Goal: Information Seeking & Learning: Learn about a topic

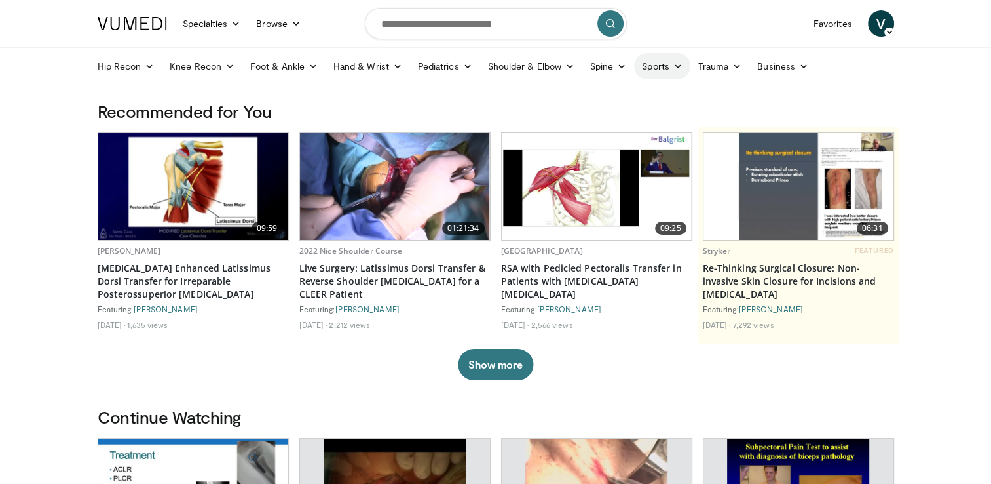
click at [668, 64] on link "Sports" at bounding box center [662, 66] width 56 height 26
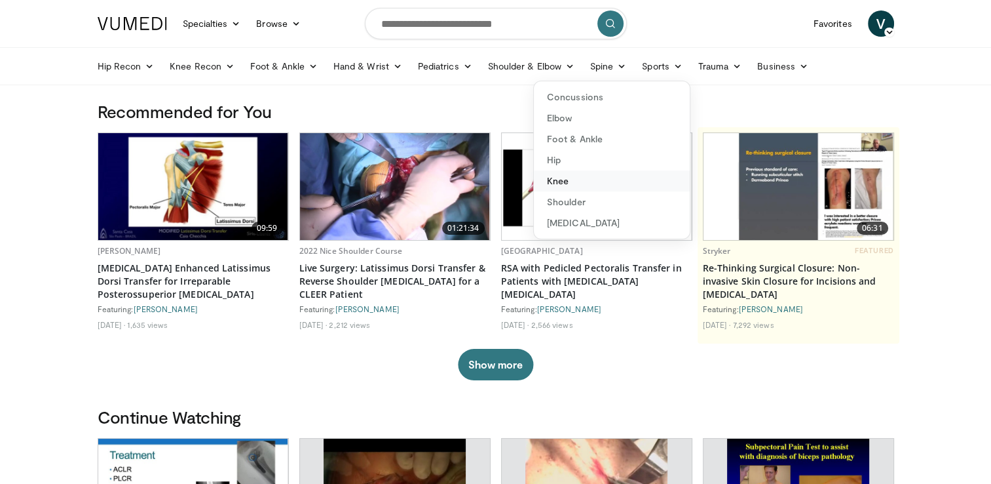
click at [574, 180] on link "Knee" at bounding box center [612, 180] width 156 height 21
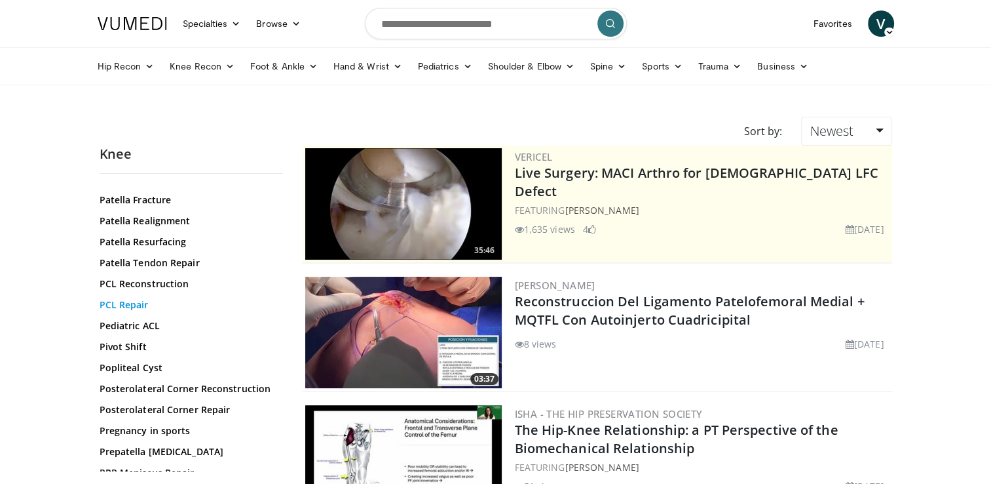
scroll to position [1342, 0]
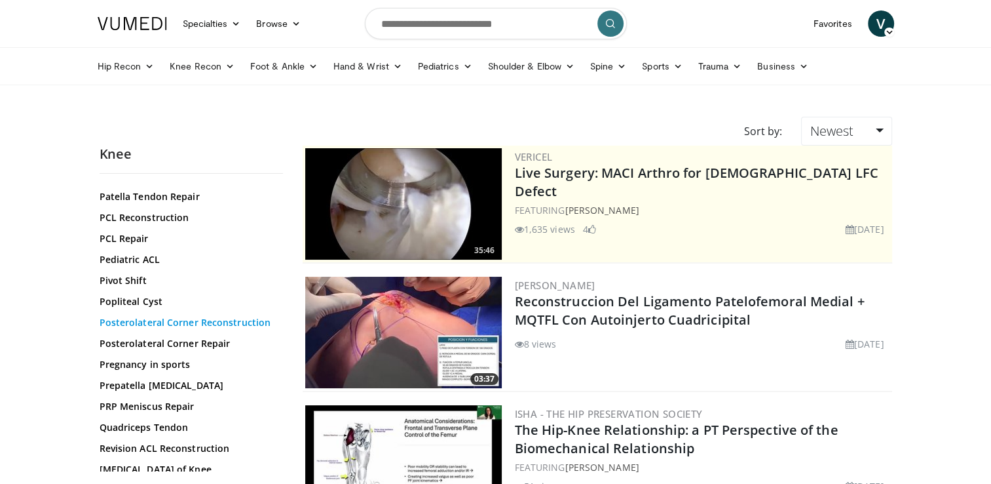
click at [147, 329] on link "Posterolateral Corner Reconstruction" at bounding box center [188, 322] width 177 height 13
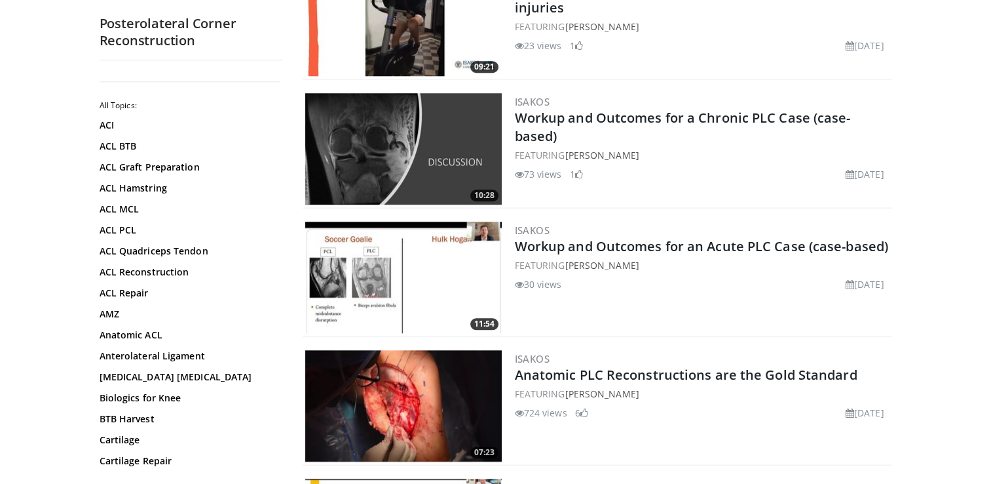
scroll to position [1263, 0]
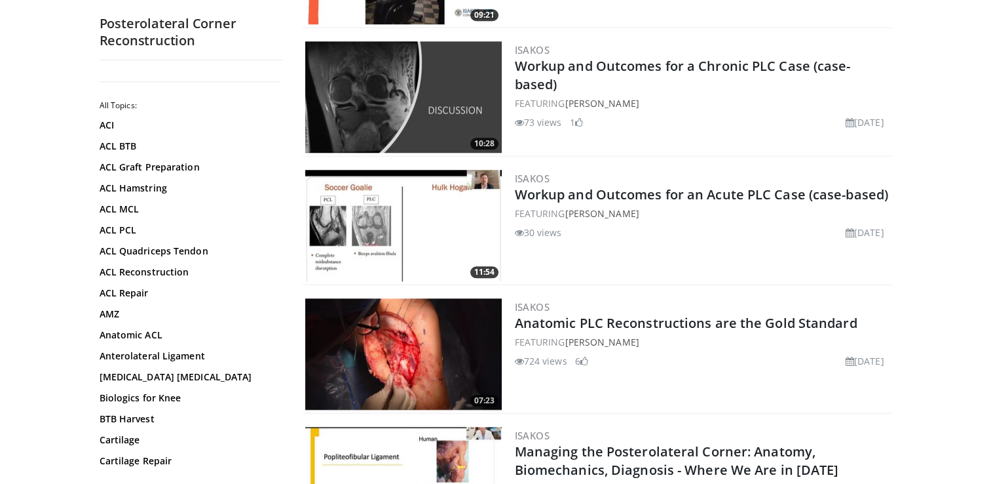
click at [447, 324] on img at bounding box center [403, 353] width 197 height 111
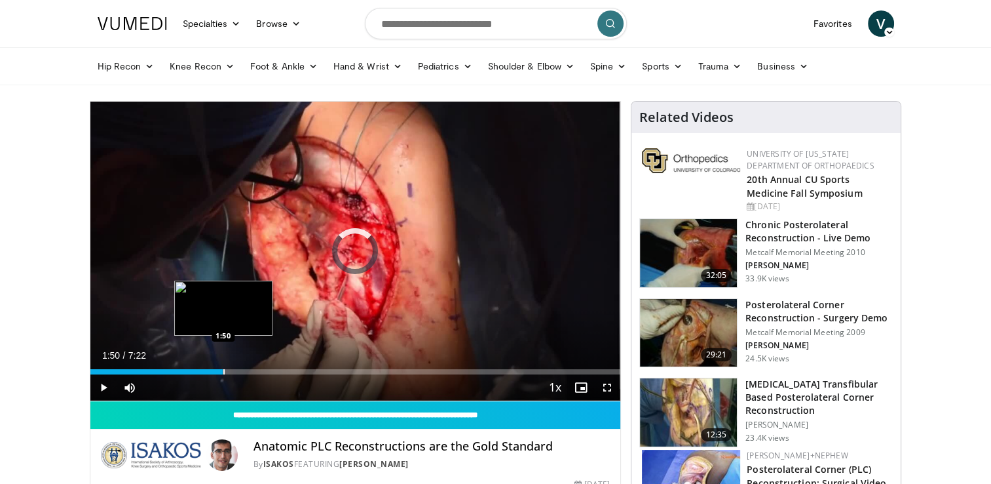
click at [223, 366] on div "Loaded : 0.00% 1:50 1:50" at bounding box center [355, 368] width 531 height 12
click at [253, 371] on div "Progress Bar" at bounding box center [253, 371] width 1 height 5
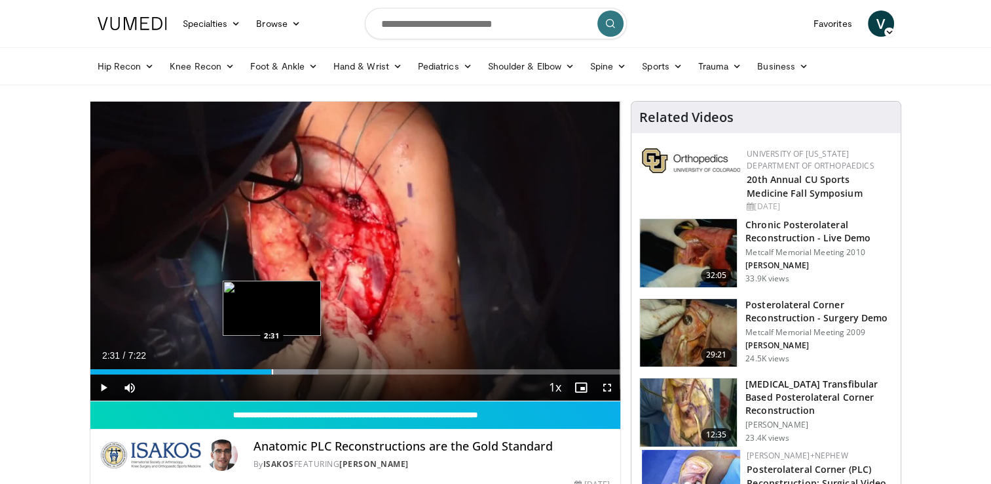
click at [272, 369] on div "Progress Bar" at bounding box center [272, 371] width 1 height 5
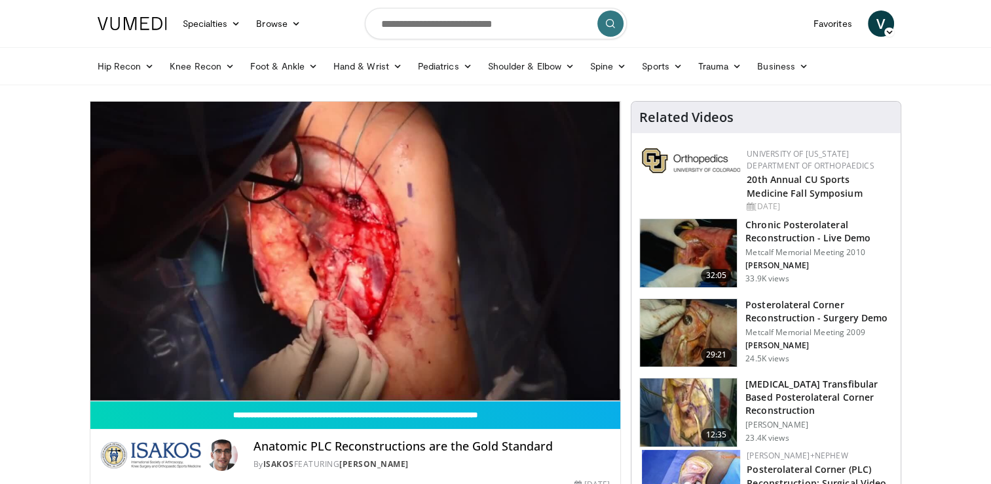
click at [292, 370] on video-js "**********" at bounding box center [355, 251] width 531 height 299
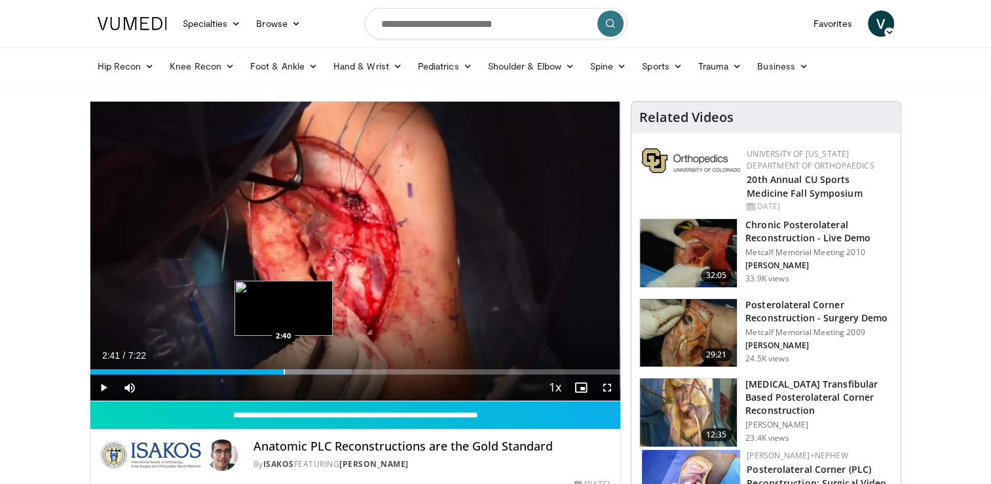
click at [284, 369] on div "Progress Bar" at bounding box center [284, 371] width 1 height 5
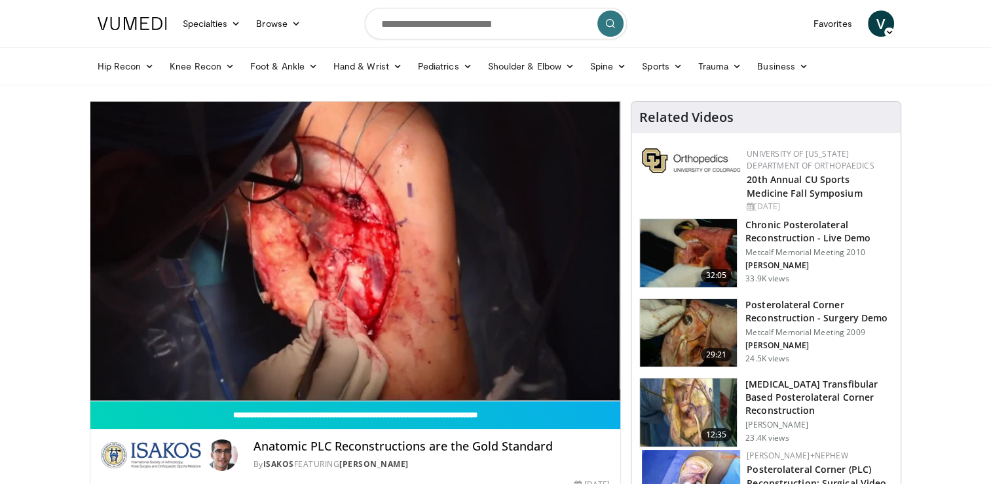
click at [790, 319] on h3 "Posterolateral Corner Reconstruction - Surgery Demo" at bounding box center [819, 311] width 147 height 26
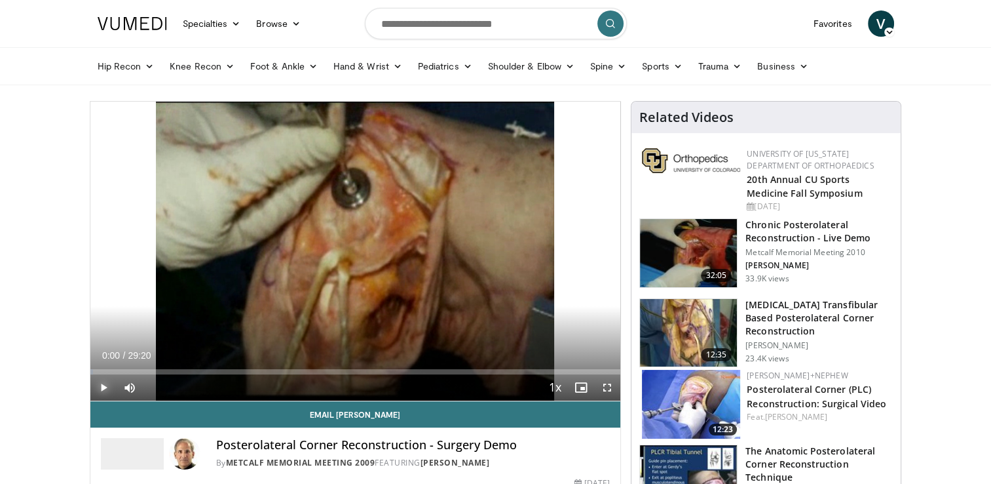
click at [100, 384] on span "Video Player" at bounding box center [103, 387] width 26 height 26
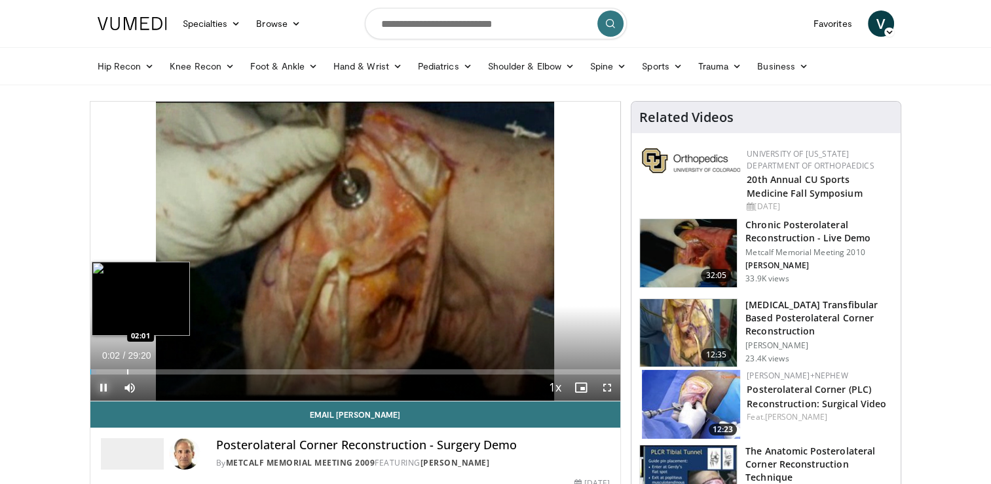
click at [127, 372] on div "Progress Bar" at bounding box center [127, 371] width 1 height 5
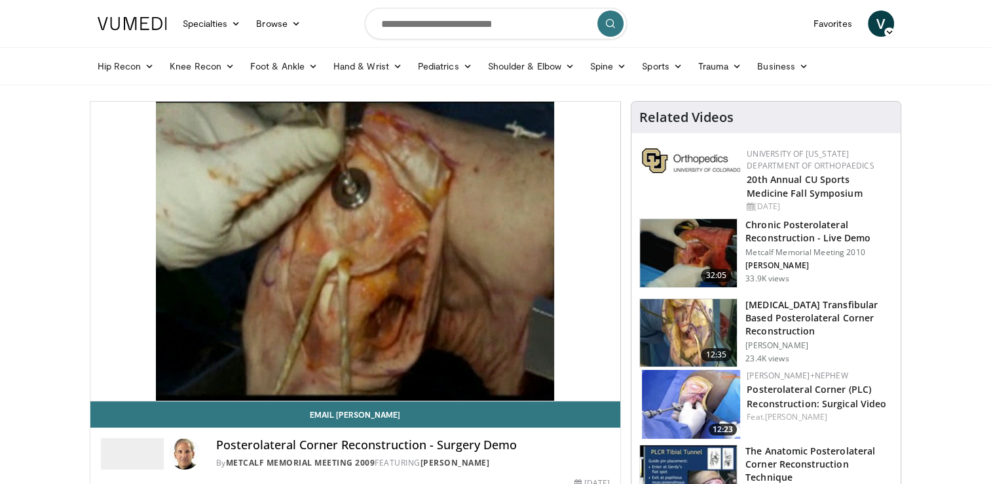
click at [690, 400] on img at bounding box center [691, 404] width 98 height 69
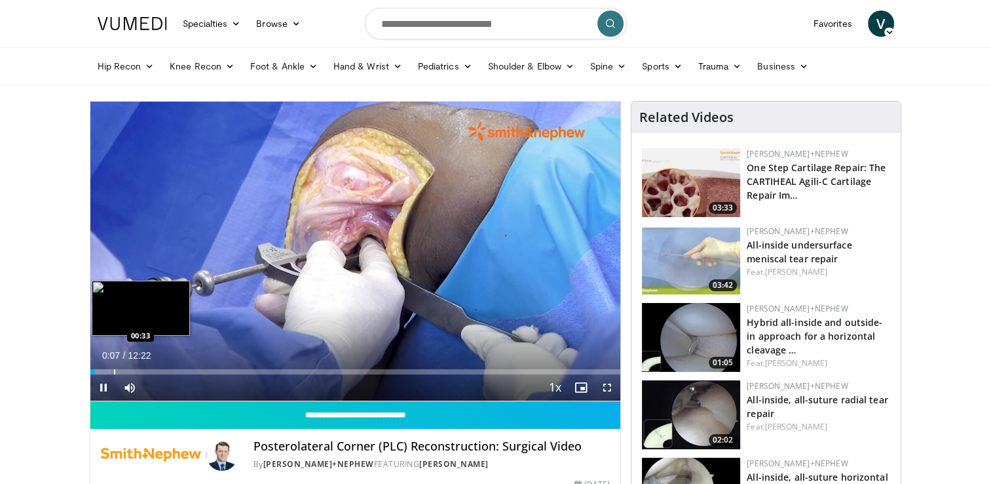
click at [114, 369] on div "Progress Bar" at bounding box center [114, 371] width 1 height 5
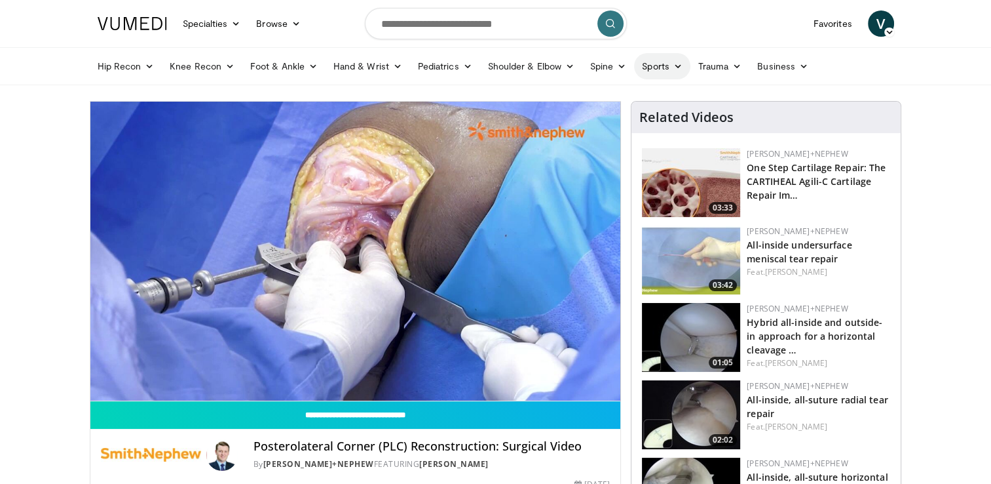
click at [649, 66] on link "Sports" at bounding box center [662, 66] width 56 height 26
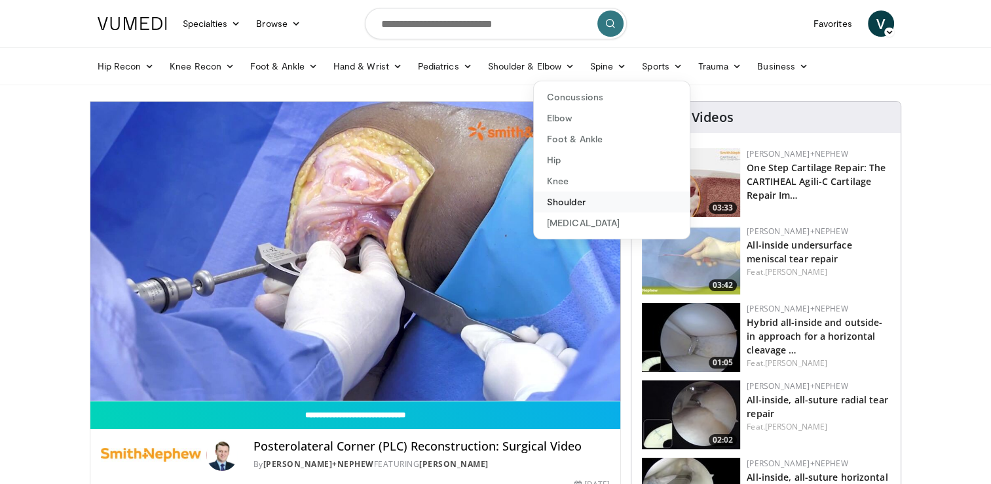
click at [581, 203] on link "Shoulder" at bounding box center [612, 201] width 156 height 21
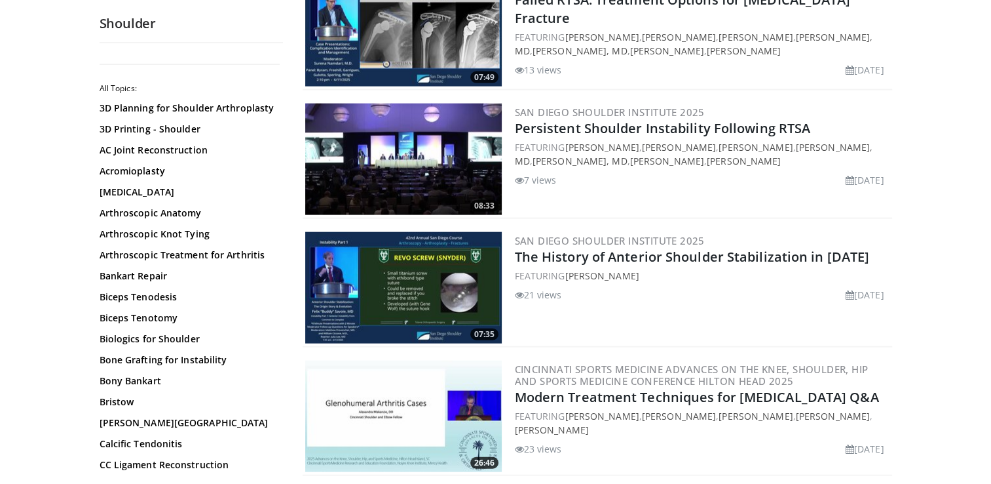
scroll to position [2923, 0]
